Goal: Transaction & Acquisition: Purchase product/service

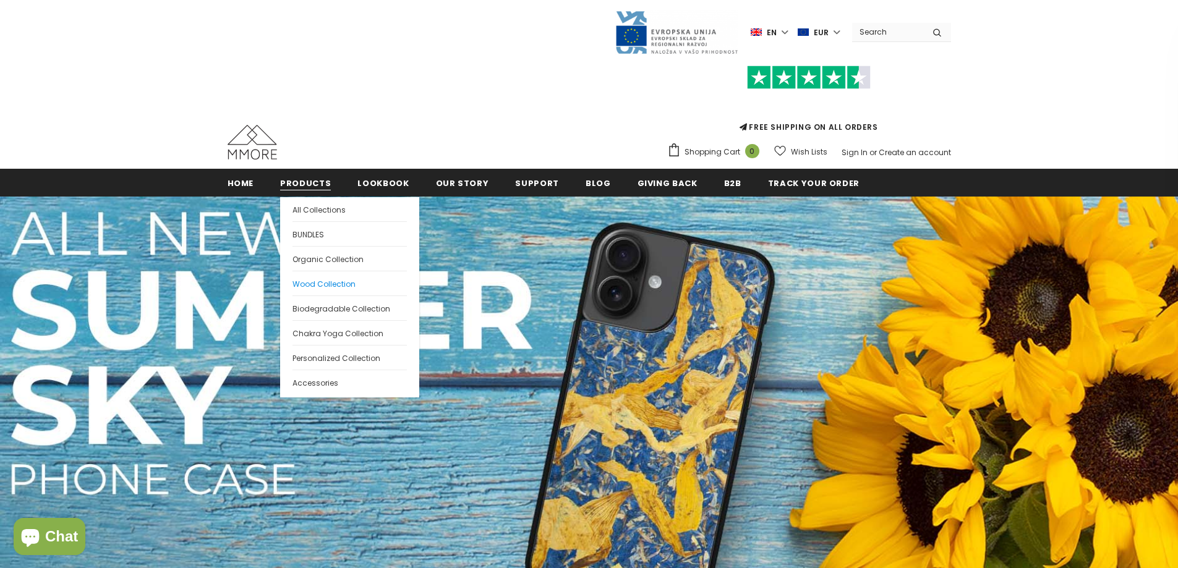
click at [338, 284] on span "Wood Collection" at bounding box center [324, 284] width 63 height 11
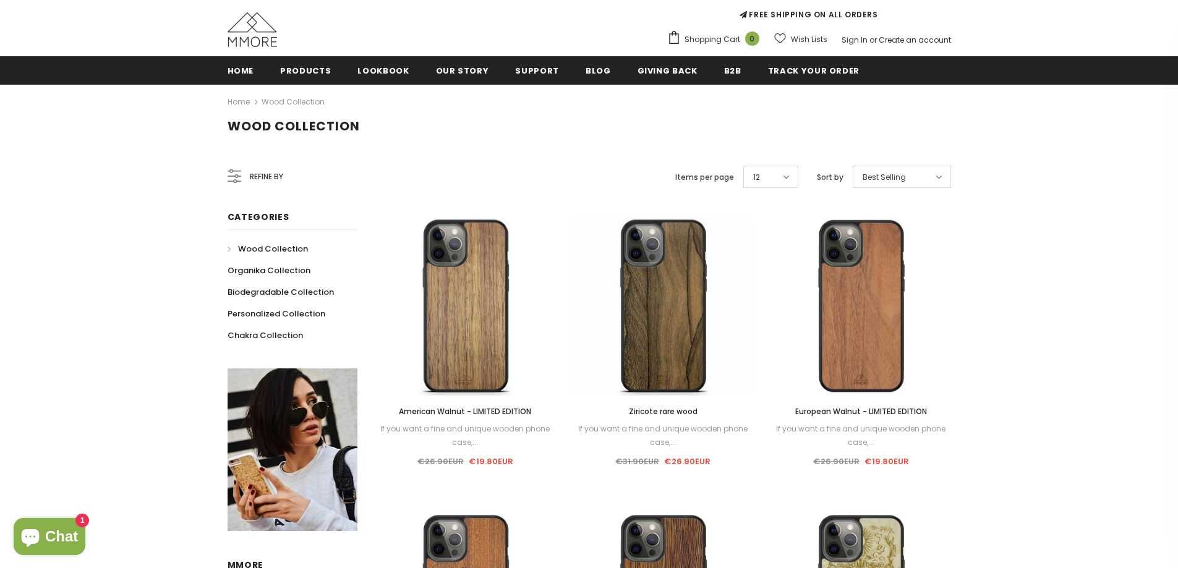
scroll to position [124, 0]
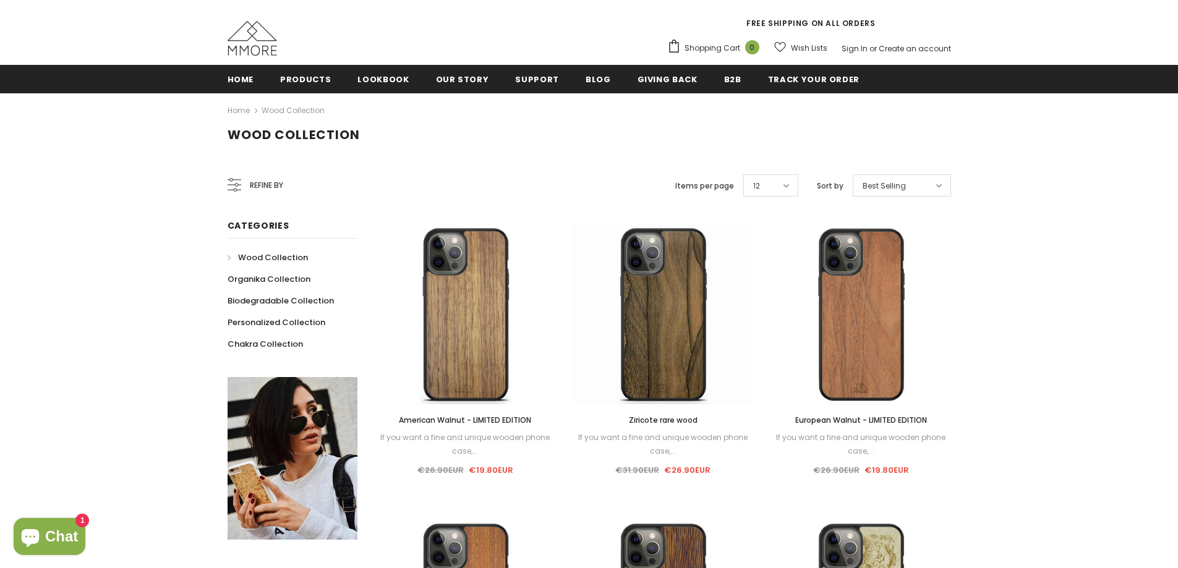
scroll to position [104, 0]
